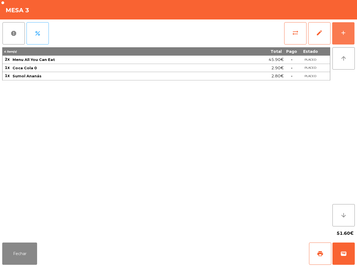
drag, startPoint x: 339, startPoint y: 37, endPoint x: 255, endPoint y: 18, distance: 86.2
click at [339, 37] on button "add" at bounding box center [343, 33] width 22 height 22
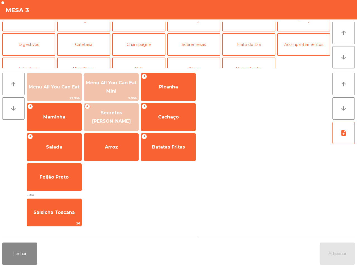
scroll to position [48, 0]
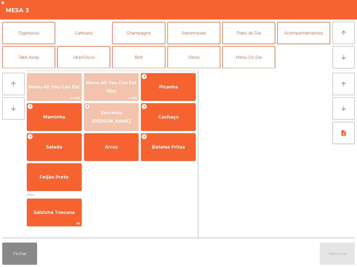
click at [87, 34] on button "Cafetaria" at bounding box center [83, 33] width 53 height 22
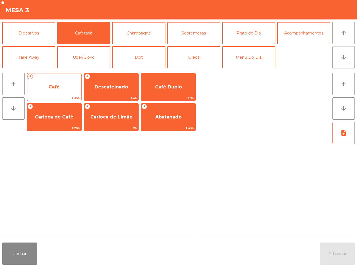
click at [67, 84] on span "Café" at bounding box center [54, 87] width 54 height 15
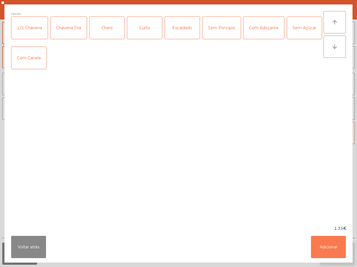
click at [332, 249] on button "Adicionar" at bounding box center [328, 247] width 35 height 22
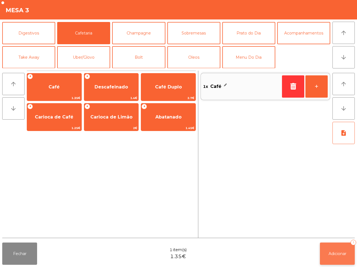
click at [332, 250] on button "Adicionar 1" at bounding box center [337, 254] width 35 height 22
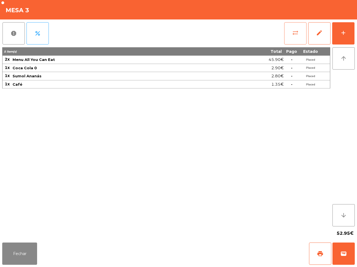
click at [300, 31] on button "sync_alt" at bounding box center [295, 33] width 22 height 22
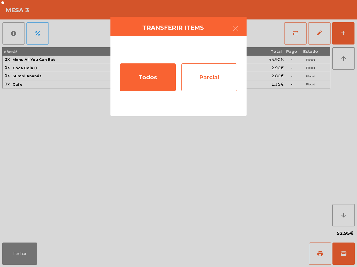
click at [213, 79] on div "Parcial" at bounding box center [209, 78] width 56 height 28
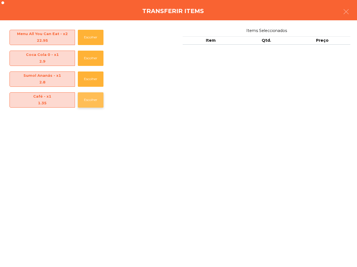
click at [85, 101] on button "Escolher" at bounding box center [91, 99] width 26 height 15
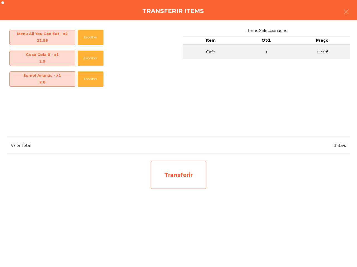
click at [175, 180] on div "Transferir" at bounding box center [178, 175] width 56 height 28
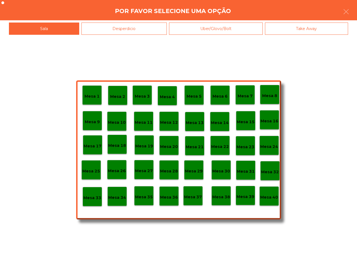
click at [96, 169] on p "Mesa 25" at bounding box center [91, 171] width 18 height 6
